Goal: Use online tool/utility: Utilize a website feature to perform a specific function

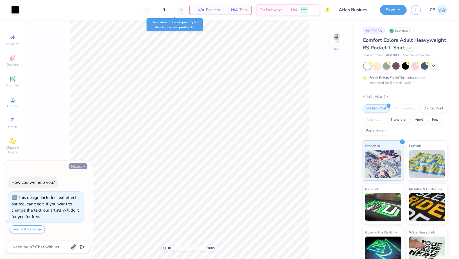
click at [79, 164] on button "Collapse" at bounding box center [78, 166] width 19 height 6
type textarea "x"
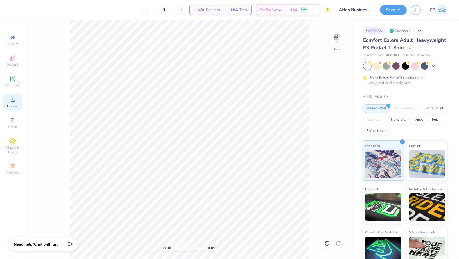
click at [17, 101] on div "Upload" at bounding box center [13, 102] width 20 height 17
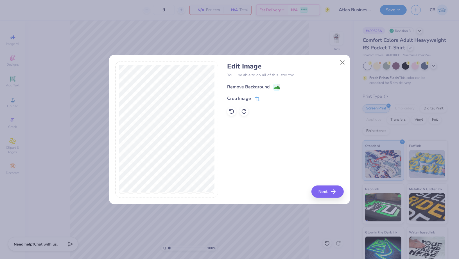
click at [277, 90] on image at bounding box center [277, 88] width 6 height 6
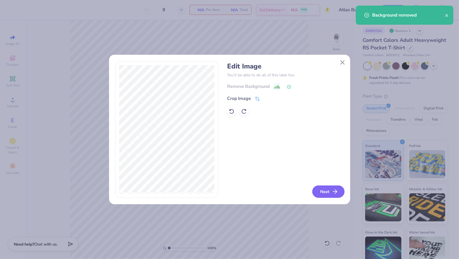
click at [315, 191] on button "Next" at bounding box center [328, 192] width 32 height 12
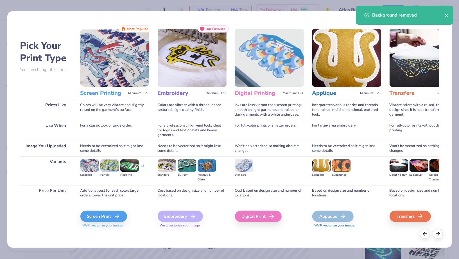
click at [77, 219] on div "Pick Your Print Type You can change this later. Prints Like Use When Image You …" at bounding box center [229, 128] width 419 height 206
click at [102, 213] on div "Screen Print" at bounding box center [104, 216] width 47 height 11
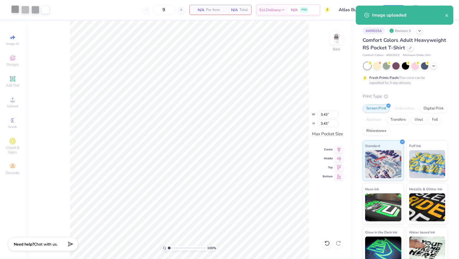
click at [15, 7] on div at bounding box center [15, 9] width 8 height 8
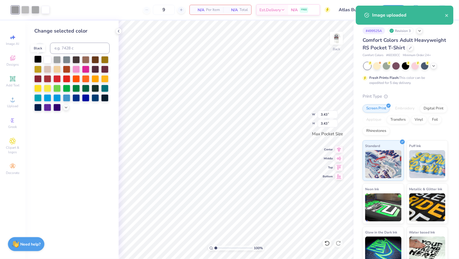
click at [37, 58] on div at bounding box center [37, 59] width 7 height 7
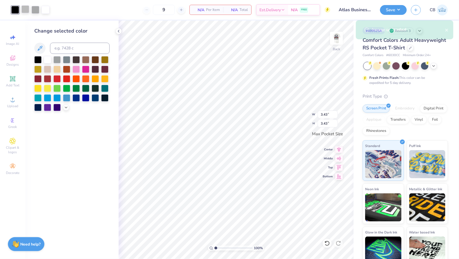
click at [26, 9] on div at bounding box center [25, 9] width 8 height 8
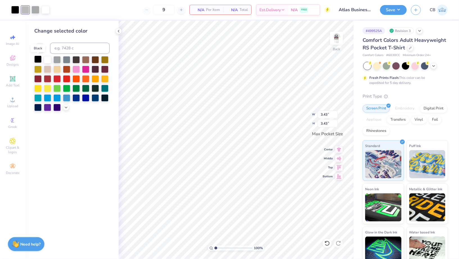
click at [37, 59] on div at bounding box center [37, 59] width 7 height 7
click at [25, 8] on div at bounding box center [25, 9] width 8 height 8
click at [38, 59] on div at bounding box center [37, 59] width 7 height 7
click at [37, 10] on div at bounding box center [35, 9] width 8 height 8
click at [40, 59] on div at bounding box center [37, 59] width 7 height 7
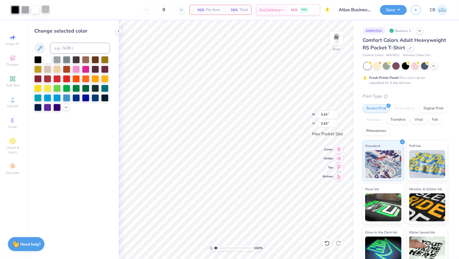
click at [43, 8] on div at bounding box center [46, 9] width 8 height 8
click at [38, 60] on div at bounding box center [37, 59] width 7 height 7
click at [38, 9] on div at bounding box center [35, 9] width 8 height 8
click at [36, 60] on div at bounding box center [37, 59] width 7 height 7
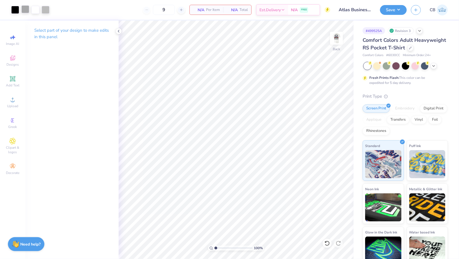
click at [28, 12] on div at bounding box center [25, 9] width 8 height 8
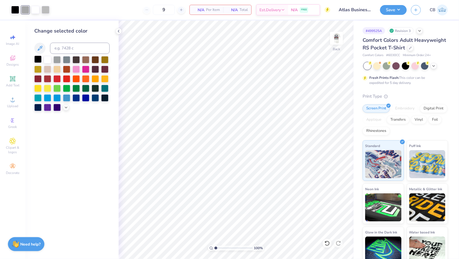
click at [36, 62] on div at bounding box center [37, 59] width 7 height 7
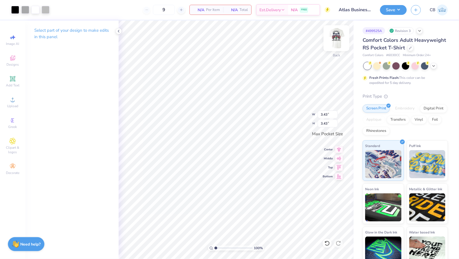
type input "3.28"
click at [336, 37] on img at bounding box center [336, 38] width 22 height 22
click at [220, 158] on li "Ungroup" at bounding box center [227, 163] width 44 height 11
click at [215, 51] on div "Hold “Option ⌥” to see the space between elements." at bounding box center [213, 49] width 56 height 13
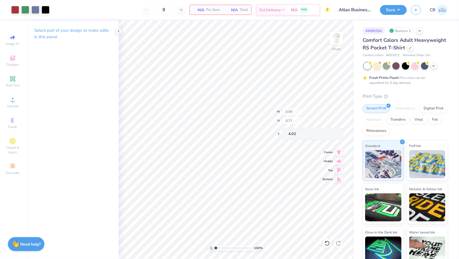
type input "4.02"
type input "3.49"
type input "3.00"
type input "1.10"
type input "4.32"
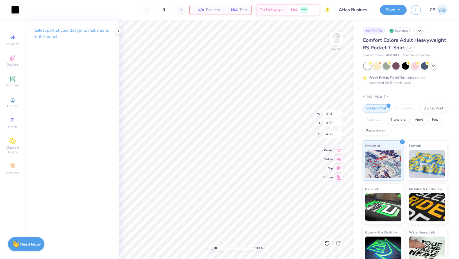
type input "4.85"
click at [243, 199] on li "Group" at bounding box center [248, 199] width 44 height 11
type input "3.00"
click at [333, 35] on img at bounding box center [336, 38] width 22 height 22
click at [392, 10] on button "Save" at bounding box center [393, 9] width 27 height 10
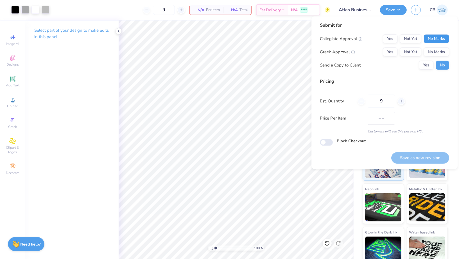
click at [433, 40] on button "No Marks" at bounding box center [436, 38] width 26 height 9
click at [433, 51] on button "No Marks" at bounding box center [436, 51] width 26 height 9
click at [423, 159] on button "Save as new revision" at bounding box center [420, 158] width 58 height 12
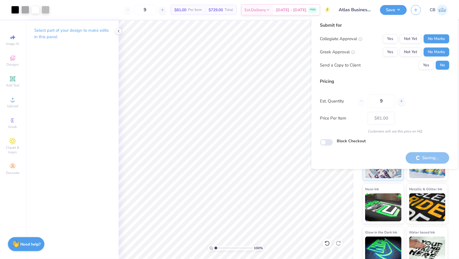
type input "$81.00"
